Goal: Task Accomplishment & Management: Use online tool/utility

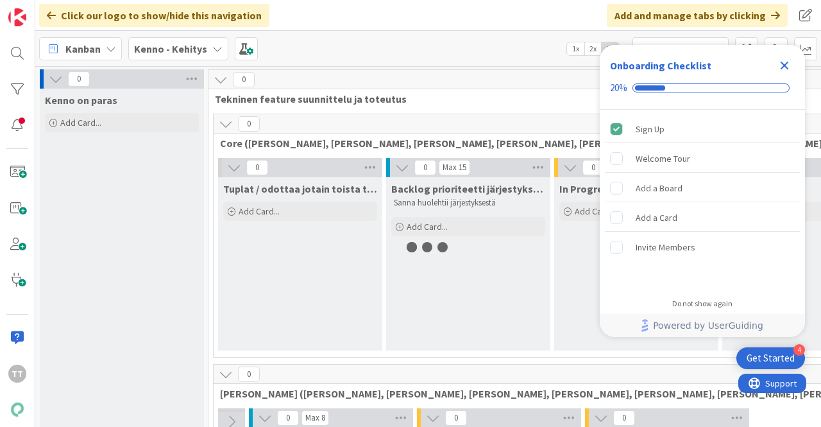
click at [788, 66] on icon "Close Checklist" at bounding box center [784, 65] width 15 height 15
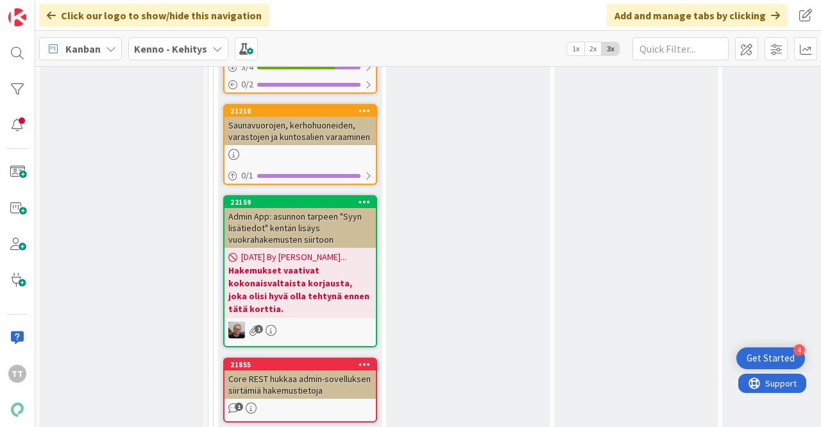
scroll to position [8535, 0]
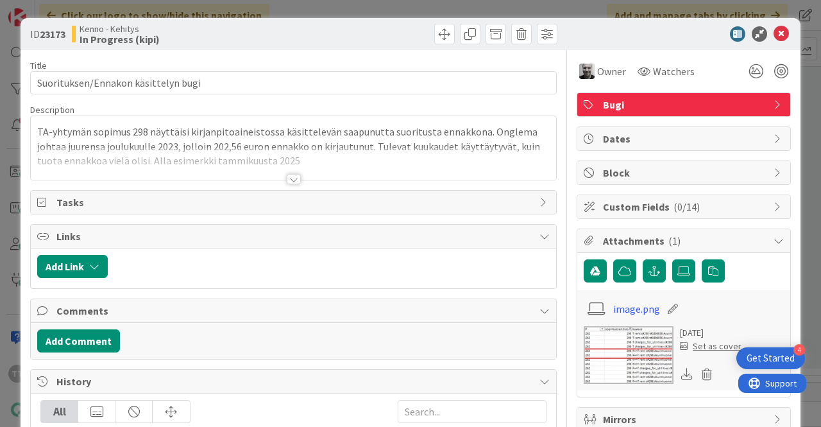
click at [287, 176] on div at bounding box center [294, 179] width 14 height 10
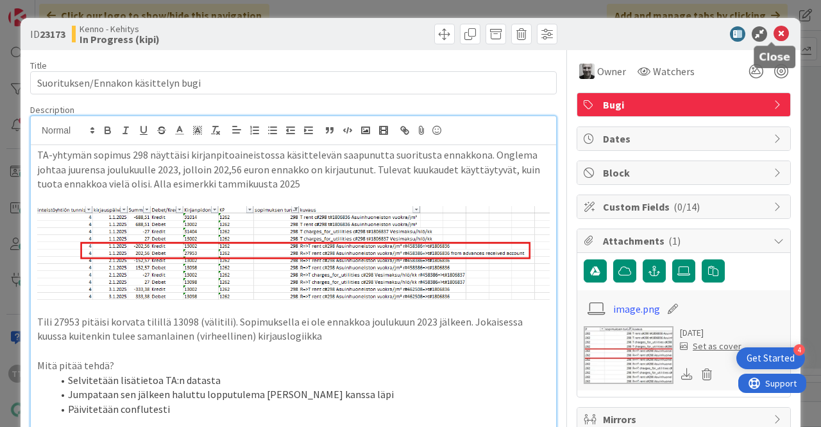
click at [774, 32] on icon at bounding box center [781, 33] width 15 height 15
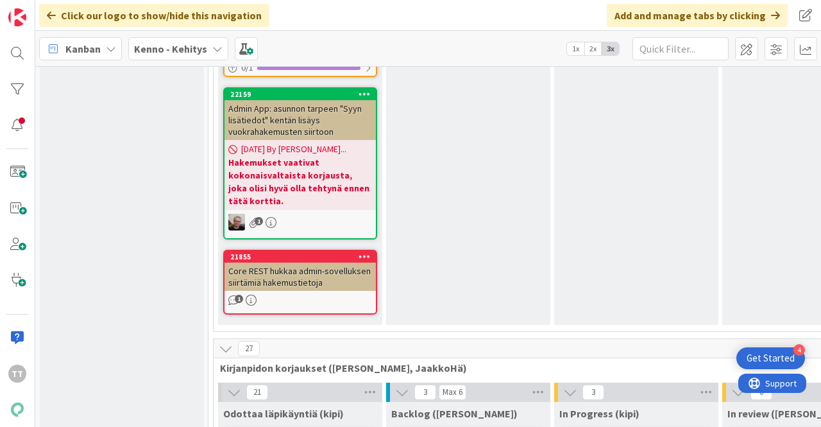
scroll to position [8600, 0]
